Goal: Task Accomplishment & Management: Manage account settings

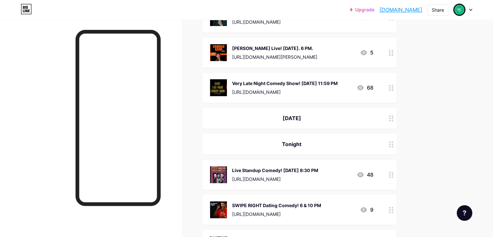
scroll to position [454, 0]
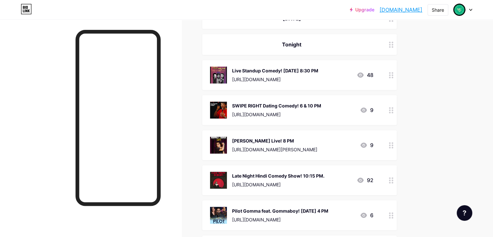
drag, startPoint x: 493, startPoint y: 93, endPoint x: 494, endPoint y: 110, distance: 17.2
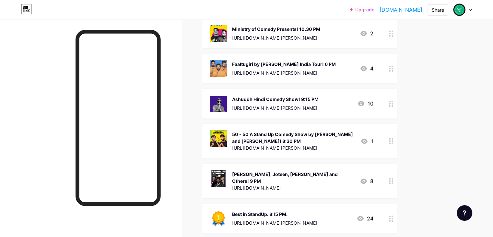
scroll to position [0, 0]
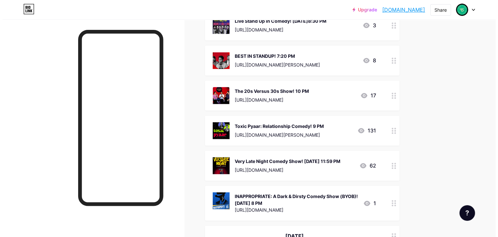
scroll to position [908, 0]
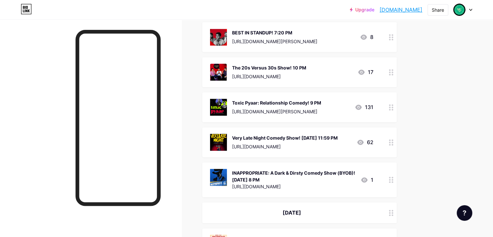
click at [336, 134] on div "Very Late Night Comedy Show! [DATE] 11:59 PM" at bounding box center [285, 137] width 106 height 7
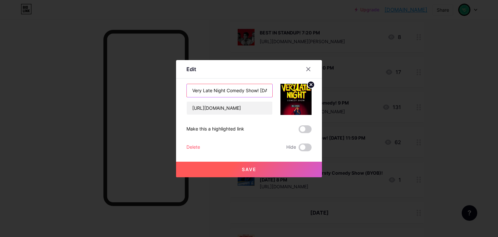
scroll to position [0, 41]
drag, startPoint x: 258, startPoint y: 89, endPoint x: 245, endPoint y: 87, distance: 13.0
click at [245, 87] on input "Very Late Night Comedy Show! [DATE] 11:59 PM" at bounding box center [230, 90] width 86 height 13
type input "Very Late Night Comedy Show! 11:59 PM"
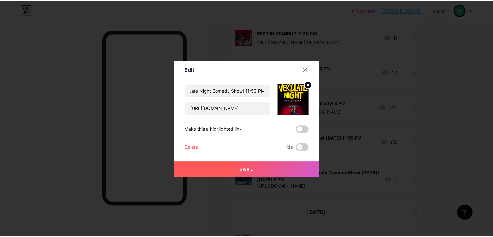
scroll to position [0, 0]
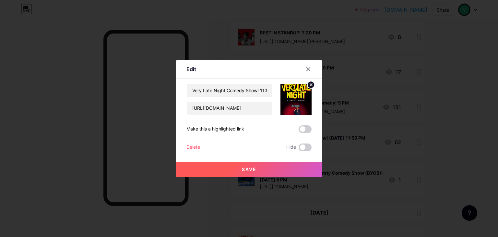
click at [266, 165] on button "Save" at bounding box center [249, 170] width 146 height 16
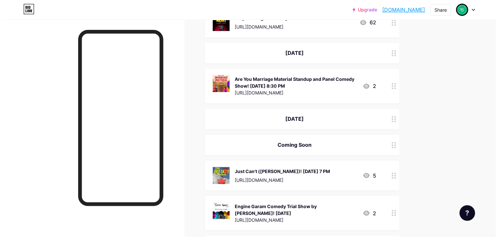
scroll to position [1071, 0]
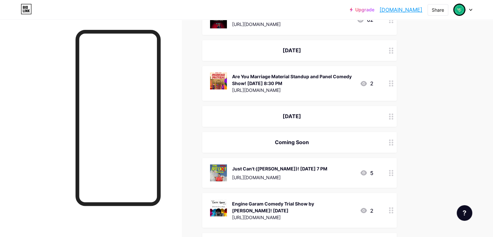
click at [397, 114] on div at bounding box center [391, 116] width 11 height 21
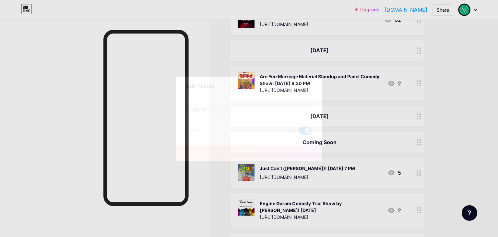
click at [303, 129] on span at bounding box center [305, 131] width 13 height 8
click at [299, 132] on input "checkbox" at bounding box center [299, 132] width 0 height 0
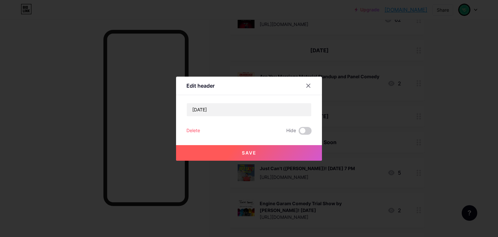
click at [301, 153] on button "Save" at bounding box center [249, 153] width 146 height 16
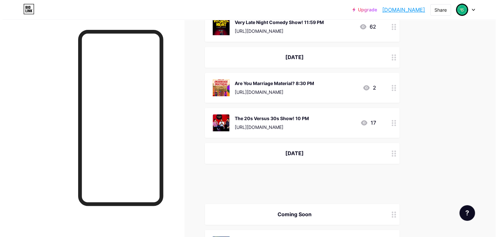
scroll to position [993, 0]
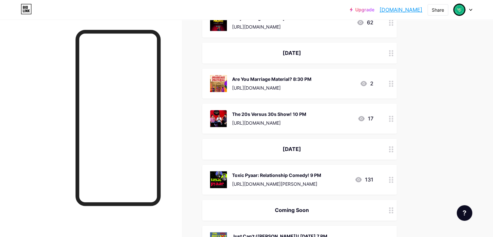
click at [322, 180] on div "[URL][DOMAIN_NAME][PERSON_NAME]" at bounding box center [276, 183] width 89 height 7
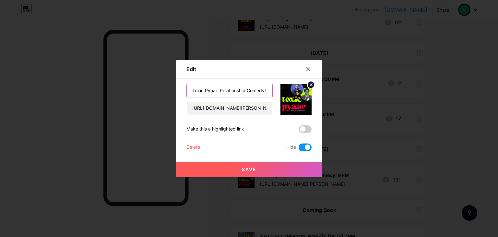
click at [263, 92] on input "Toxic Pyaar: Relationship Comedy! 9 PM" at bounding box center [230, 90] width 86 height 13
click at [255, 91] on input "Toxic Pyaar: Relationship Comedy! 9 PM" at bounding box center [230, 90] width 86 height 13
type input "Toxic Pyaar: Relationship Comedy! 8:30 PM"
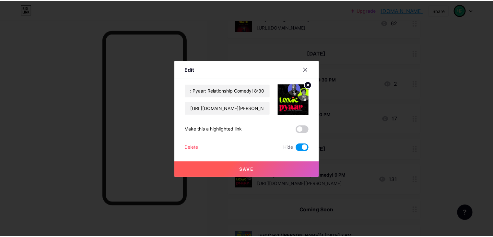
scroll to position [0, 0]
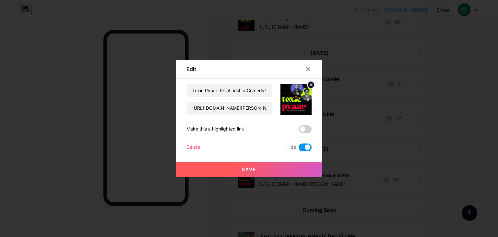
click at [301, 147] on span at bounding box center [305, 147] width 13 height 8
click at [299, 149] on input "checkbox" at bounding box center [299, 149] width 0 height 0
click at [291, 167] on button "Save" at bounding box center [249, 170] width 146 height 16
